Goal: Information Seeking & Learning: Learn about a topic

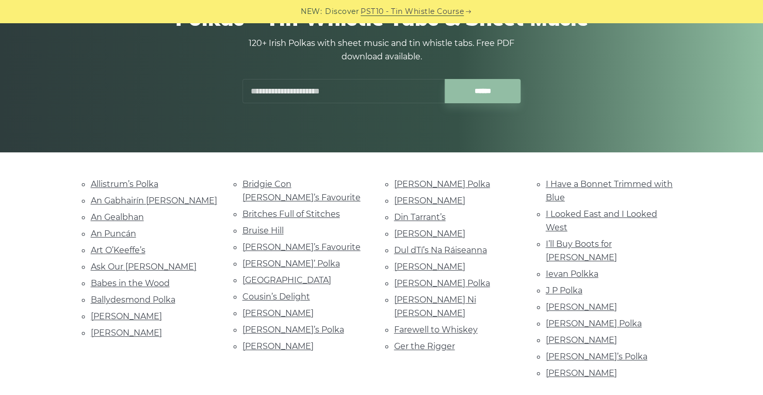
scroll to position [120, 0]
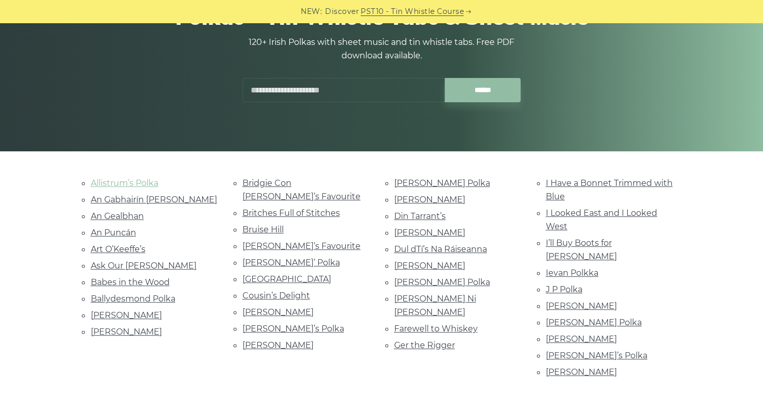
click at [141, 184] on link "Allistrum’s Polka" at bounding box center [125, 183] width 68 height 10
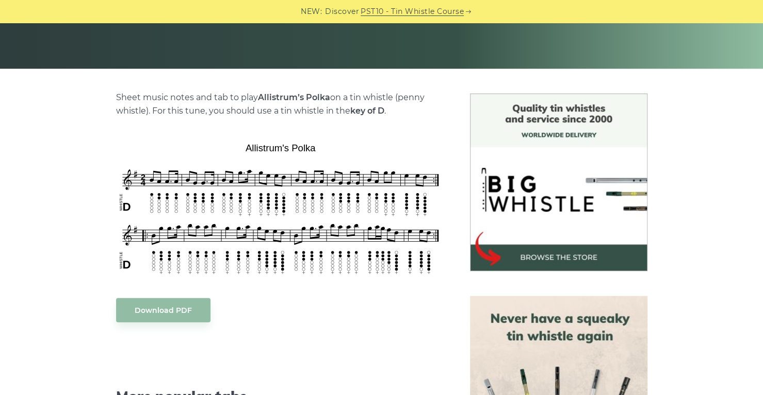
scroll to position [203, 0]
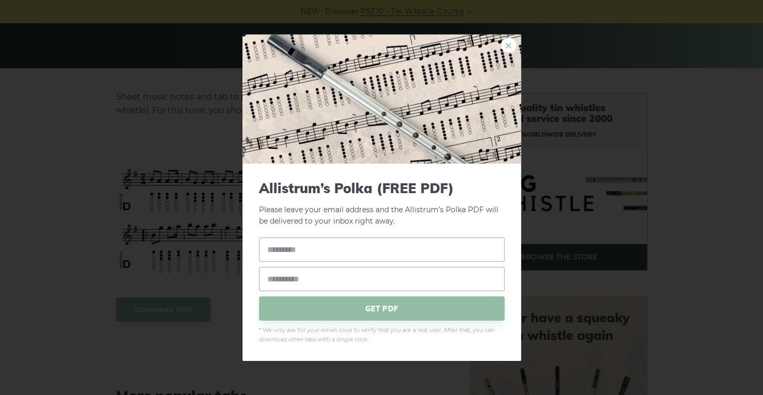
click at [505, 50] on link "×" at bounding box center [508, 44] width 15 height 15
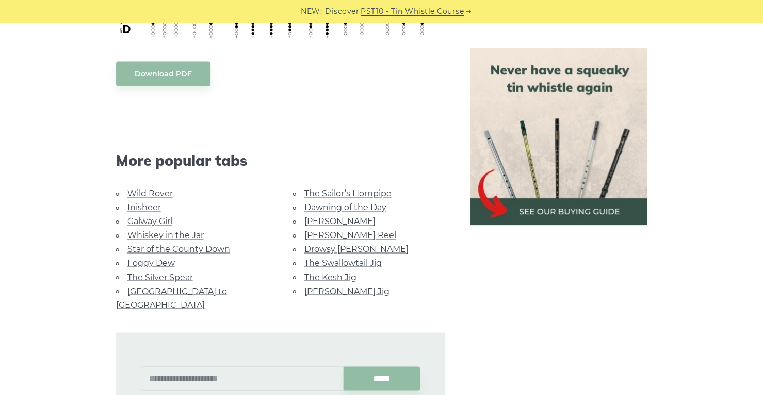
scroll to position [870, 0]
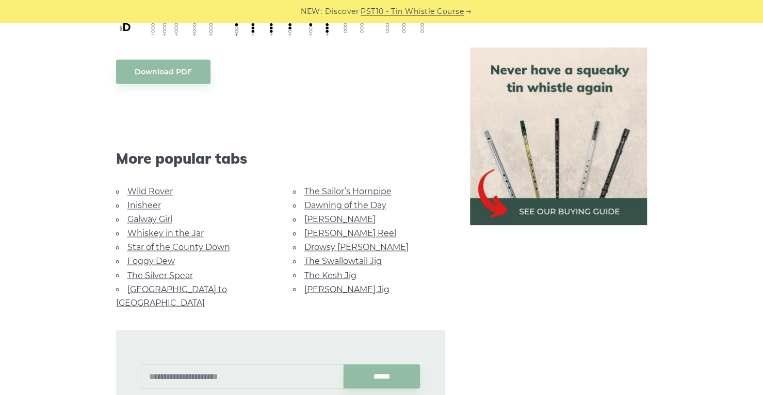
click at [184, 228] on link "Whiskey in the Jar" at bounding box center [165, 233] width 76 height 10
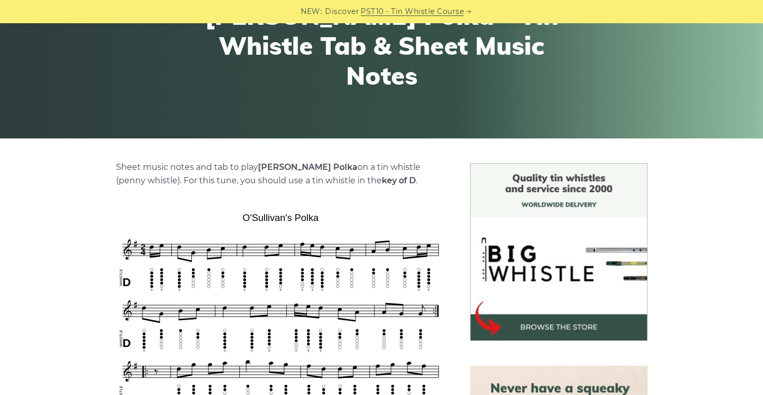
scroll to position [130, 0]
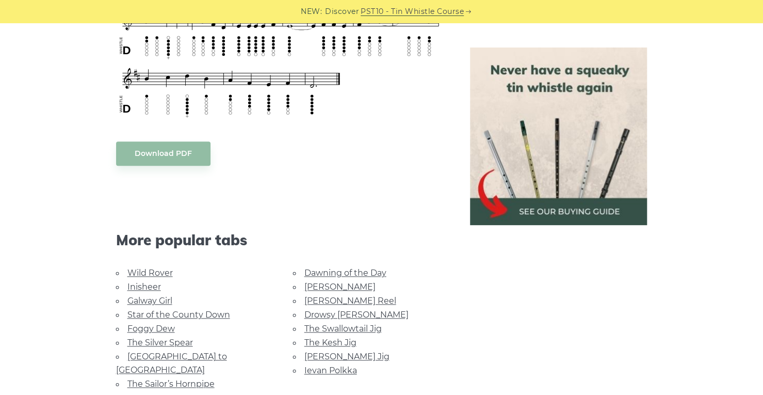
scroll to position [478, 0]
